Goal: Information Seeking & Learning: Compare options

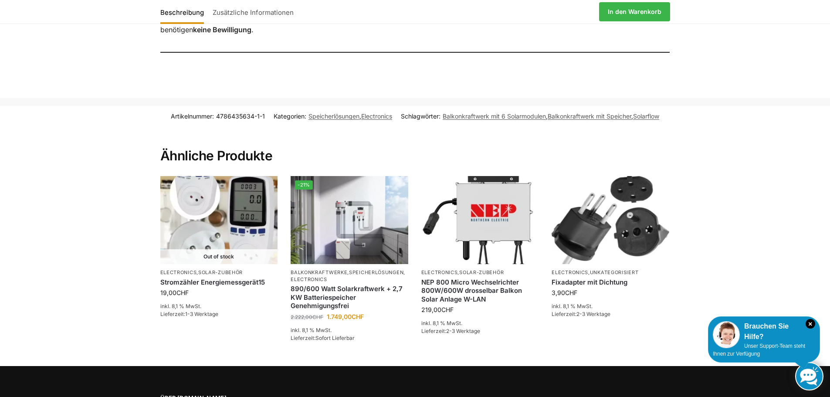
scroll to position [1002, 0]
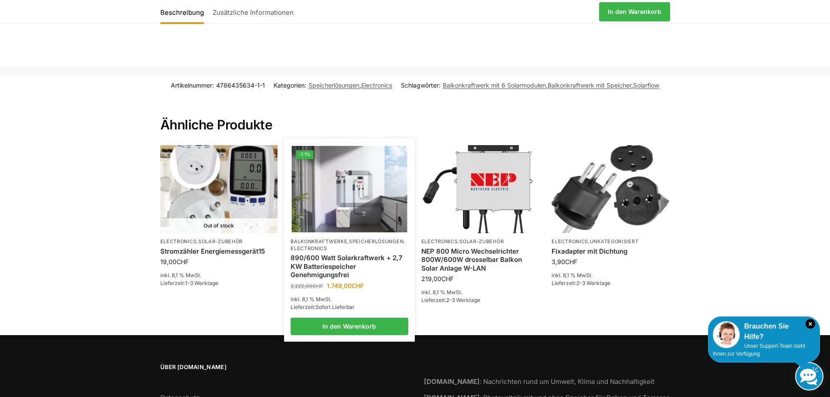
click at [320, 184] on img at bounding box center [349, 189] width 115 height 87
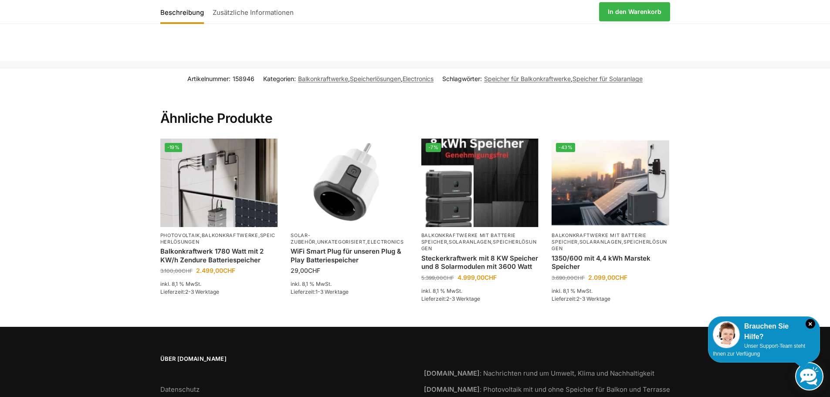
scroll to position [1829, 0]
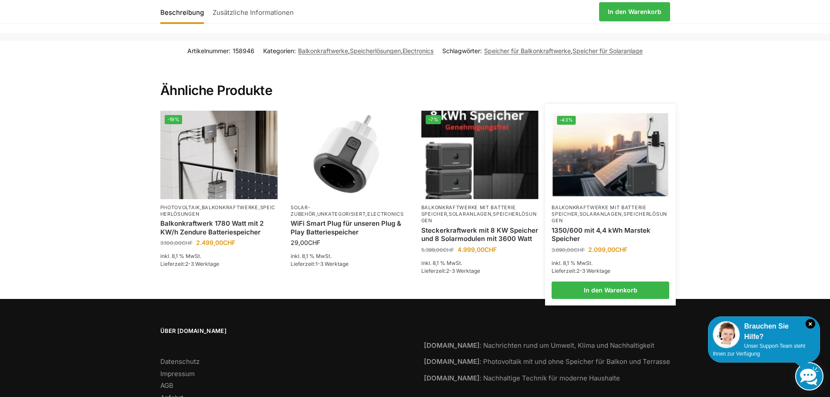
click at [602, 185] on li "-43% Balkonkraftwerke mit Batterie Speicher , Solaranlagen , Speicherlösungen 1…" at bounding box center [610, 205] width 131 height 188
click at [599, 164] on img at bounding box center [610, 154] width 115 height 87
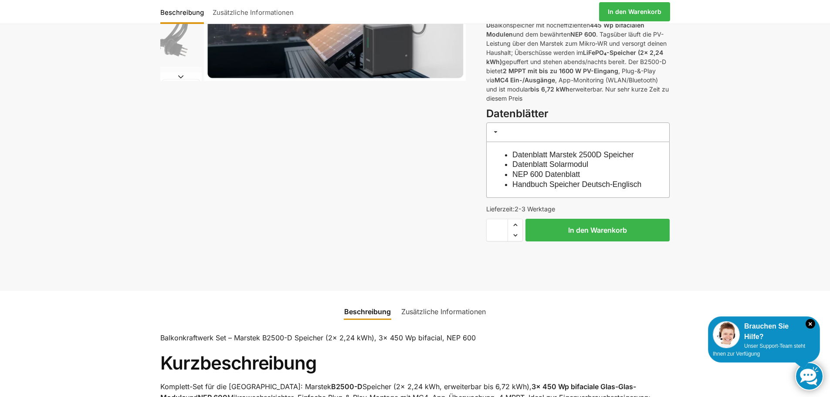
scroll to position [131, 0]
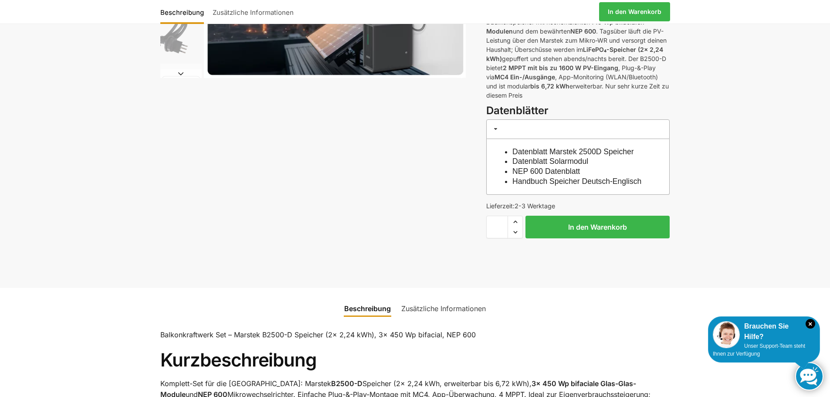
click at [470, 317] on link "Zusätzliche Informationen" at bounding box center [443, 308] width 95 height 21
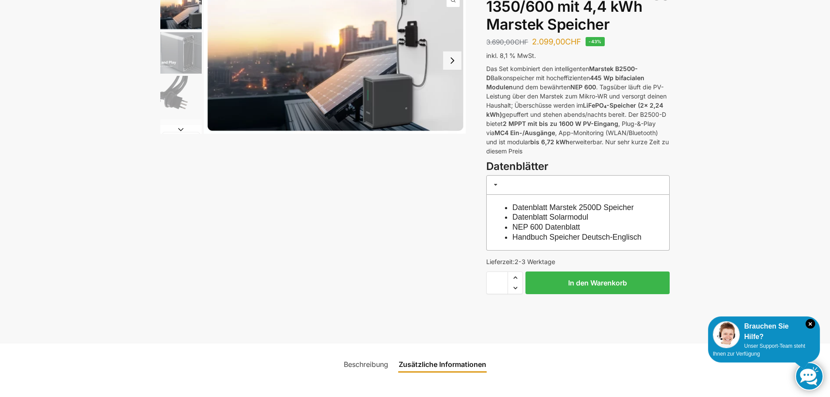
scroll to position [0, 0]
